Goal: Task Accomplishment & Management: Manage account settings

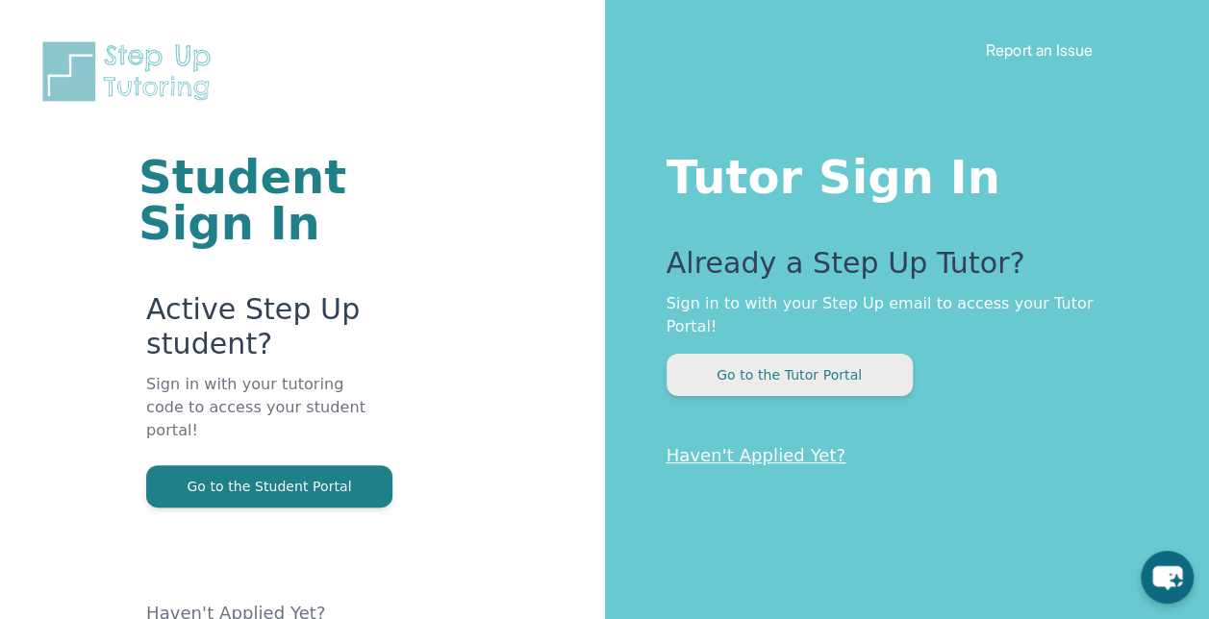
click at [795, 354] on button "Go to the Tutor Portal" at bounding box center [789, 375] width 246 height 42
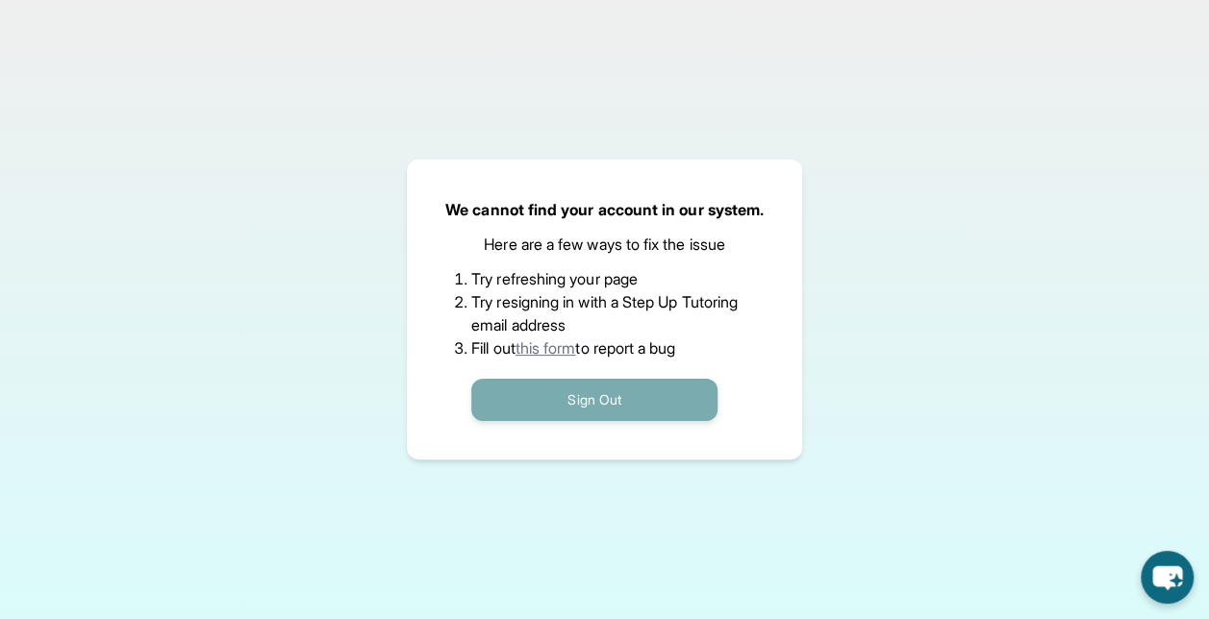
click at [589, 411] on button "Sign Out" at bounding box center [594, 400] width 246 height 42
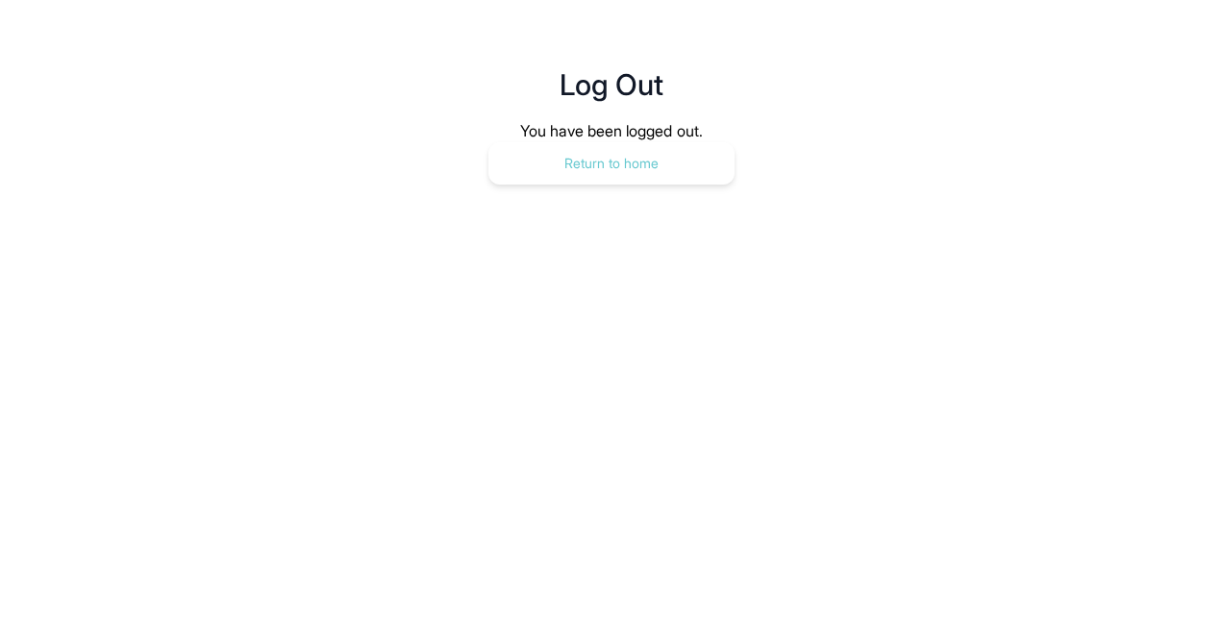
click at [626, 164] on button "Return to home" at bounding box center [611, 163] width 246 height 42
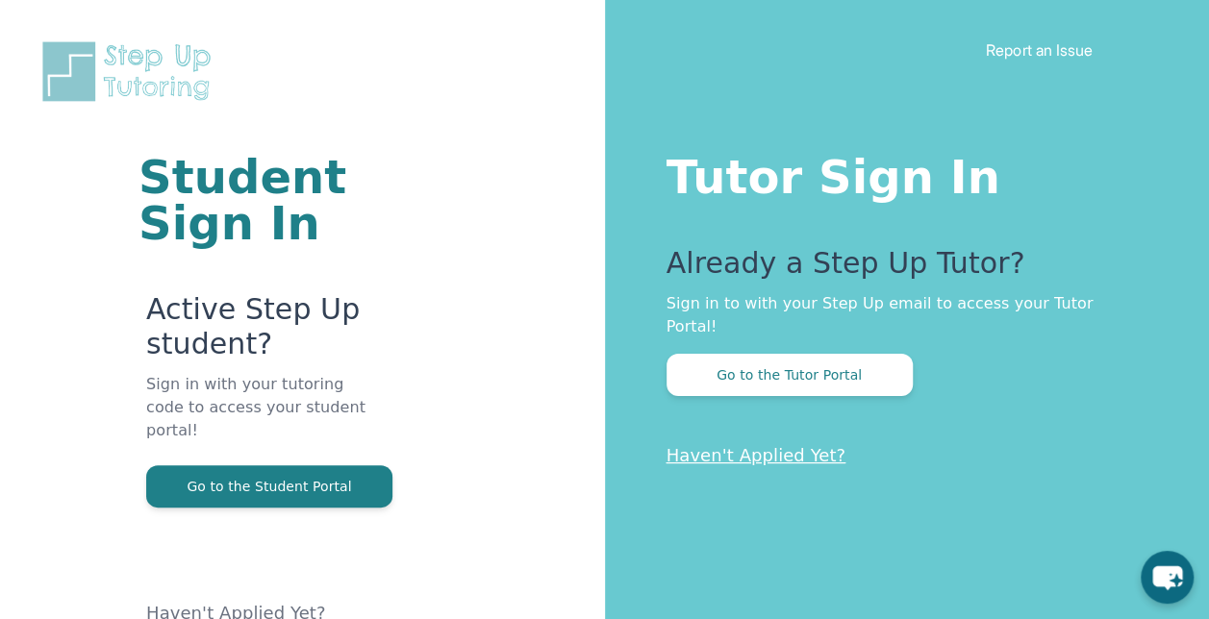
click at [689, 445] on link "Haven't Applied Yet?" at bounding box center [756, 455] width 180 height 20
